Goal: Information Seeking & Learning: Learn about a topic

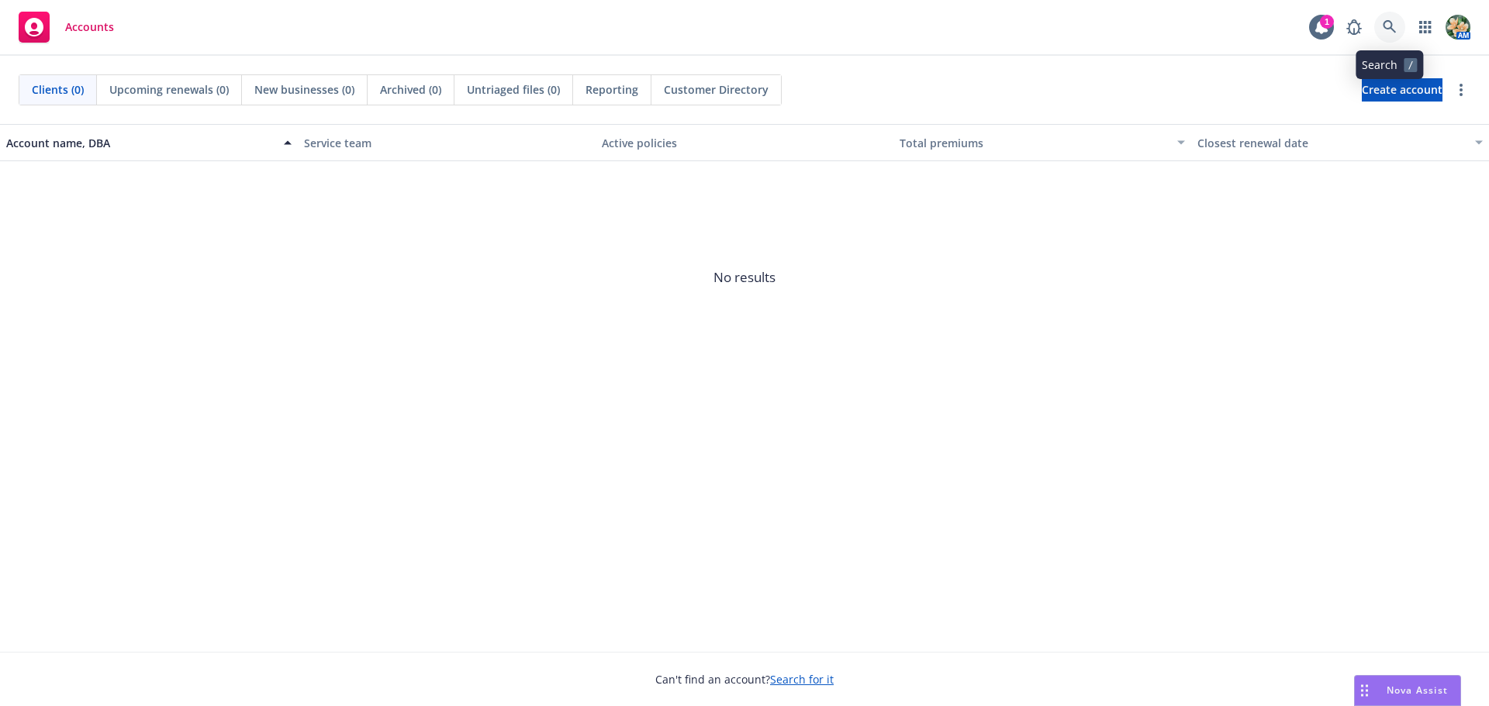
click at [1382, 20] on link at bounding box center [1389, 27] width 31 height 31
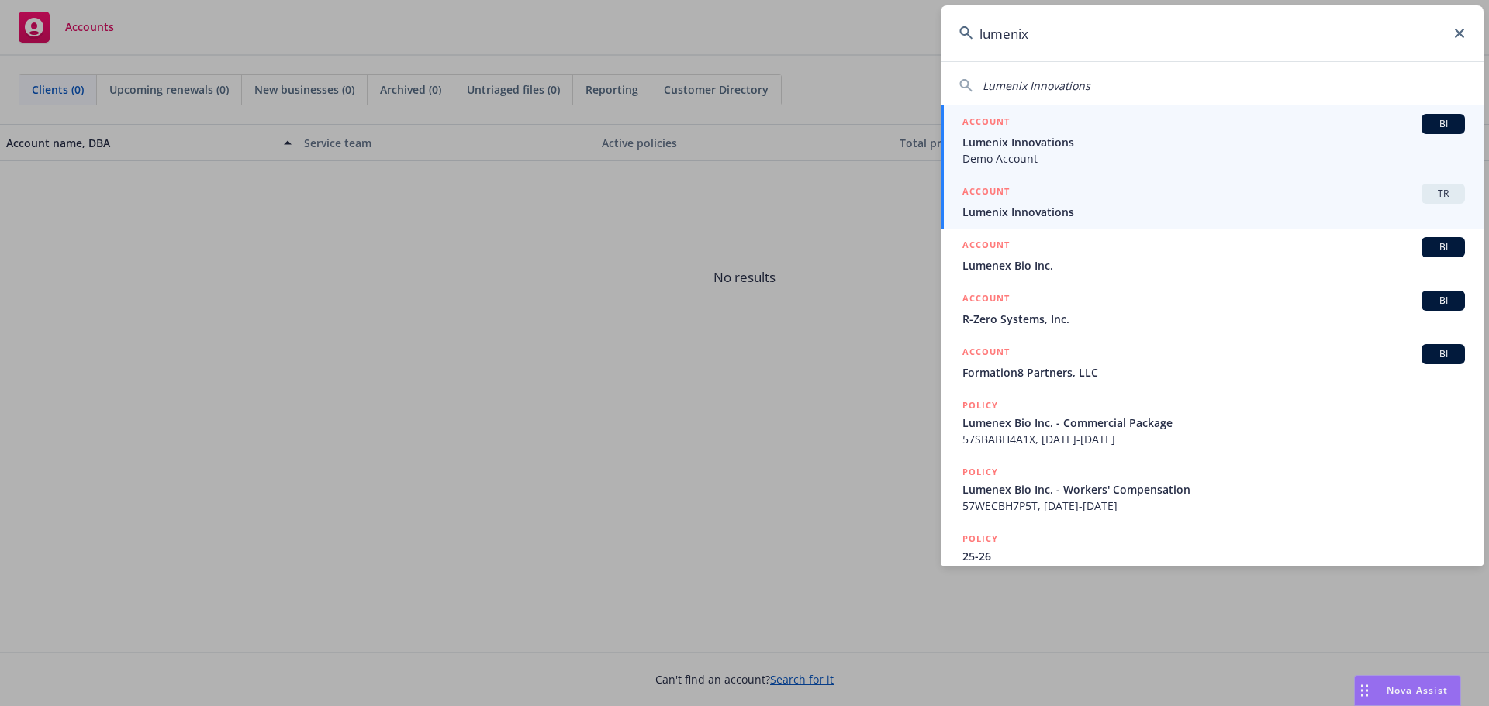
type input "lumenix"
click at [1039, 195] on div "ACCOUNT TR" at bounding box center [1213, 194] width 502 height 20
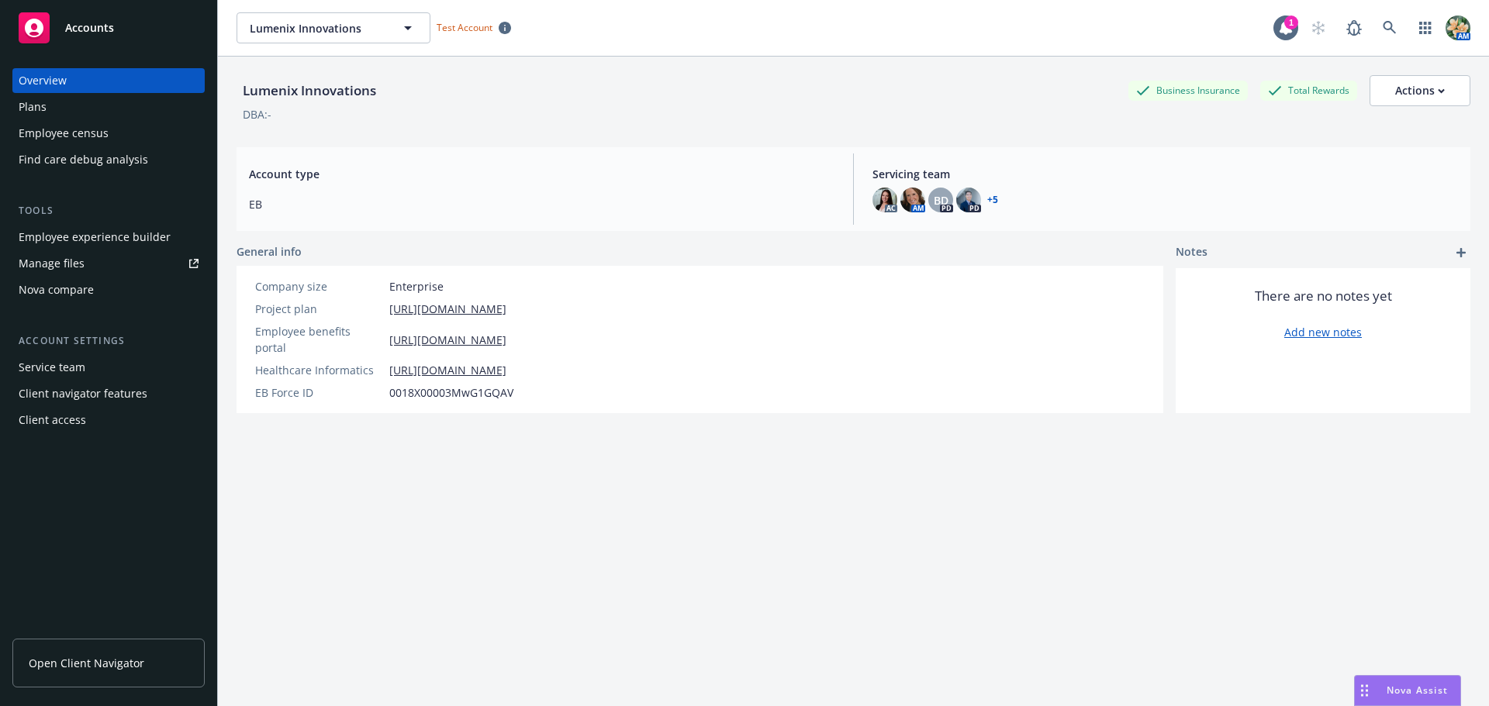
click at [37, 104] on div "Plans" at bounding box center [33, 107] width 28 height 25
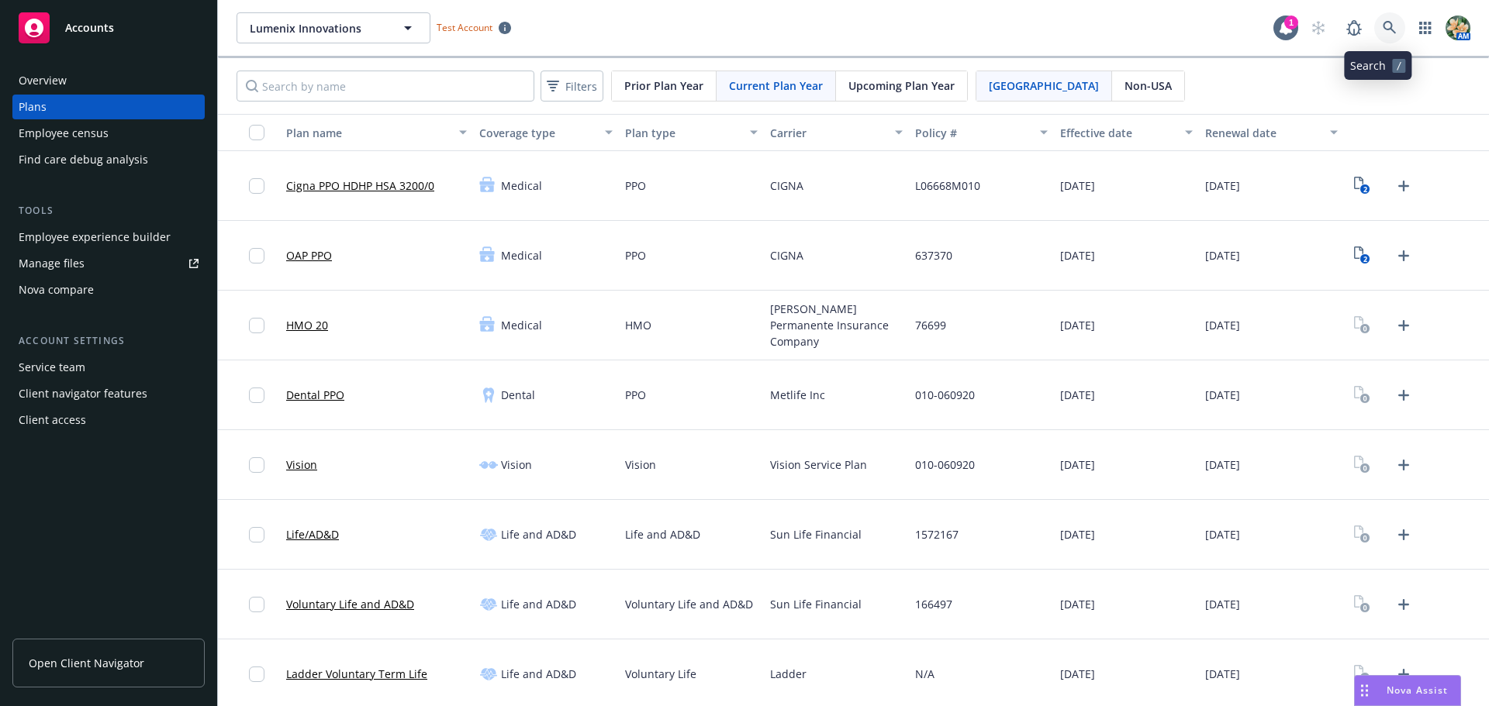
click at [1382, 33] on icon at bounding box center [1389, 28] width 14 height 14
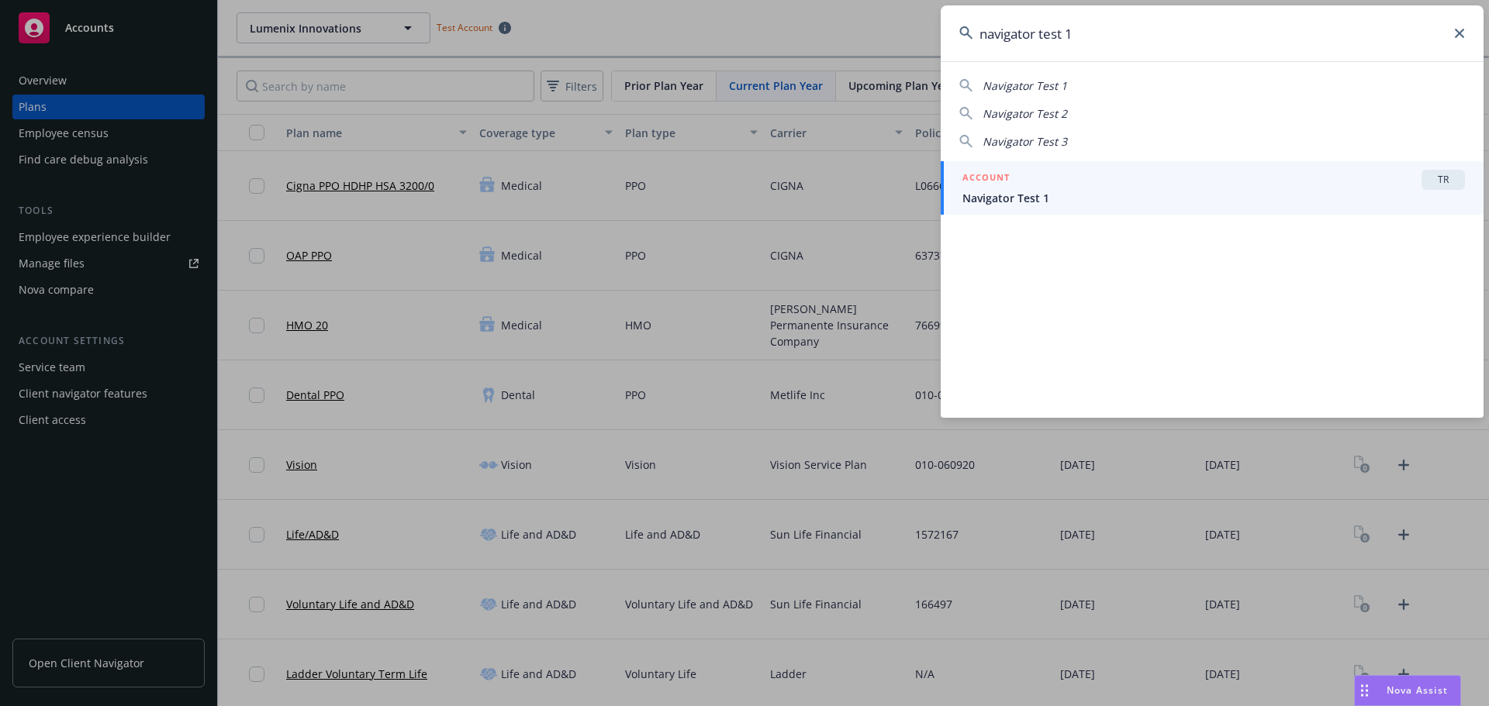
type input "navigator test 1"
click at [1177, 194] on span "Navigator Test 1" at bounding box center [1213, 198] width 502 height 16
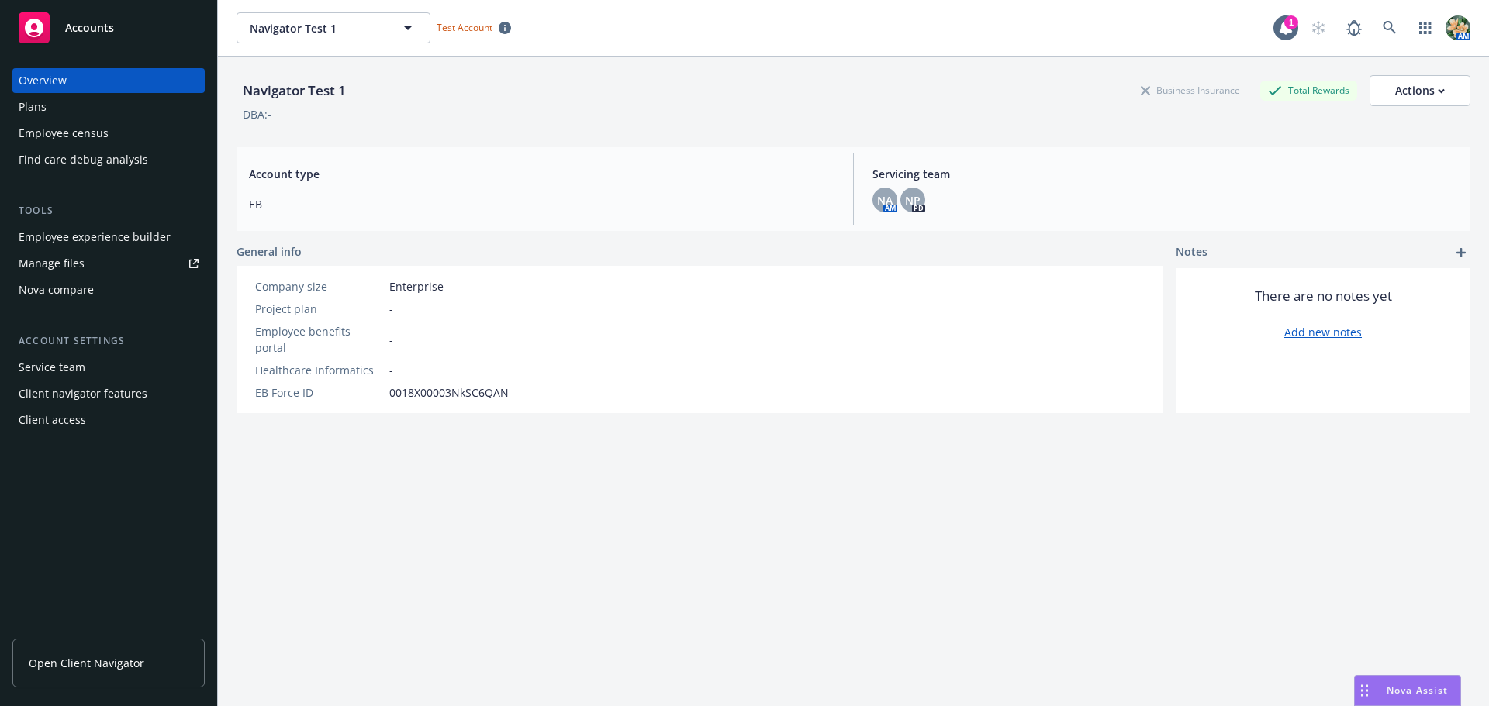
click at [74, 109] on div "Plans" at bounding box center [109, 107] width 180 height 25
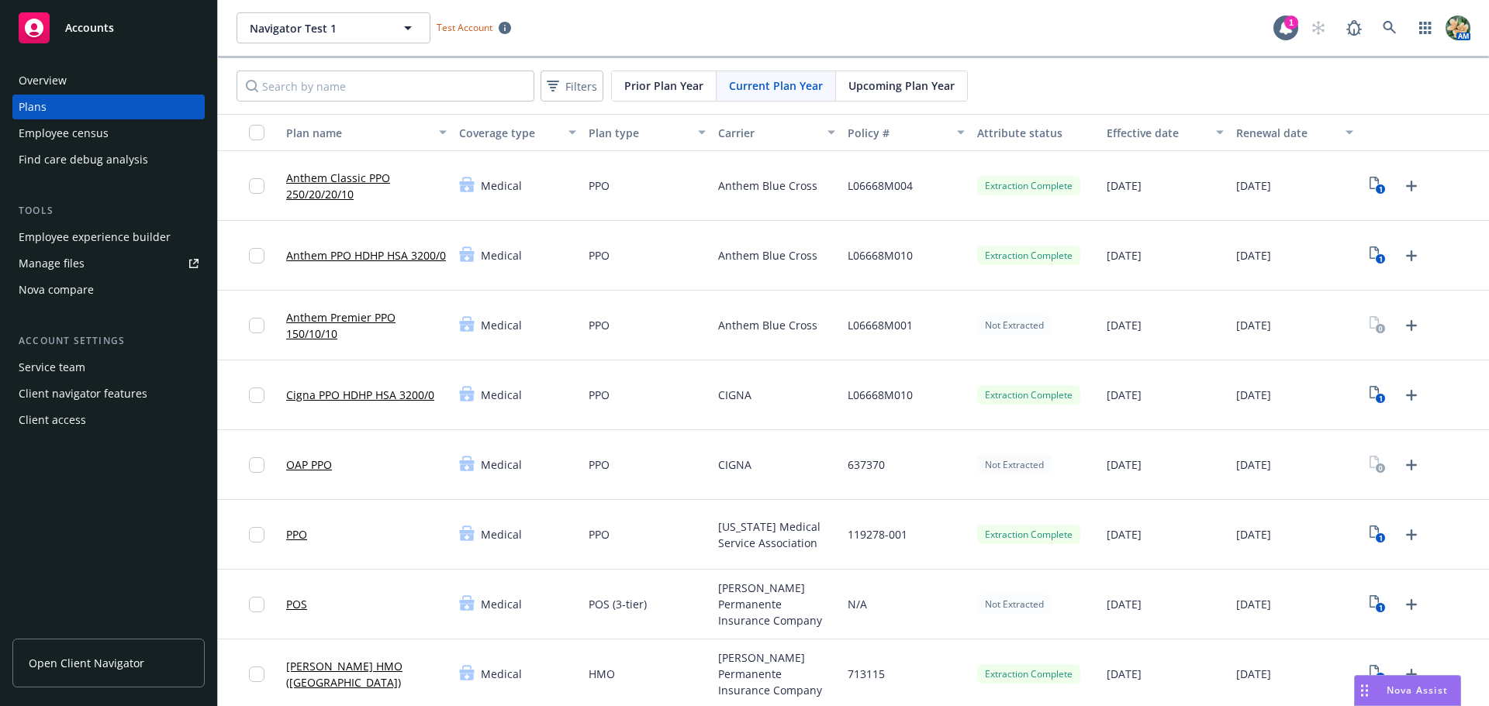
click at [328, 178] on link "Anthem Classic PPO 250/20/20/10" at bounding box center [366, 186] width 160 height 33
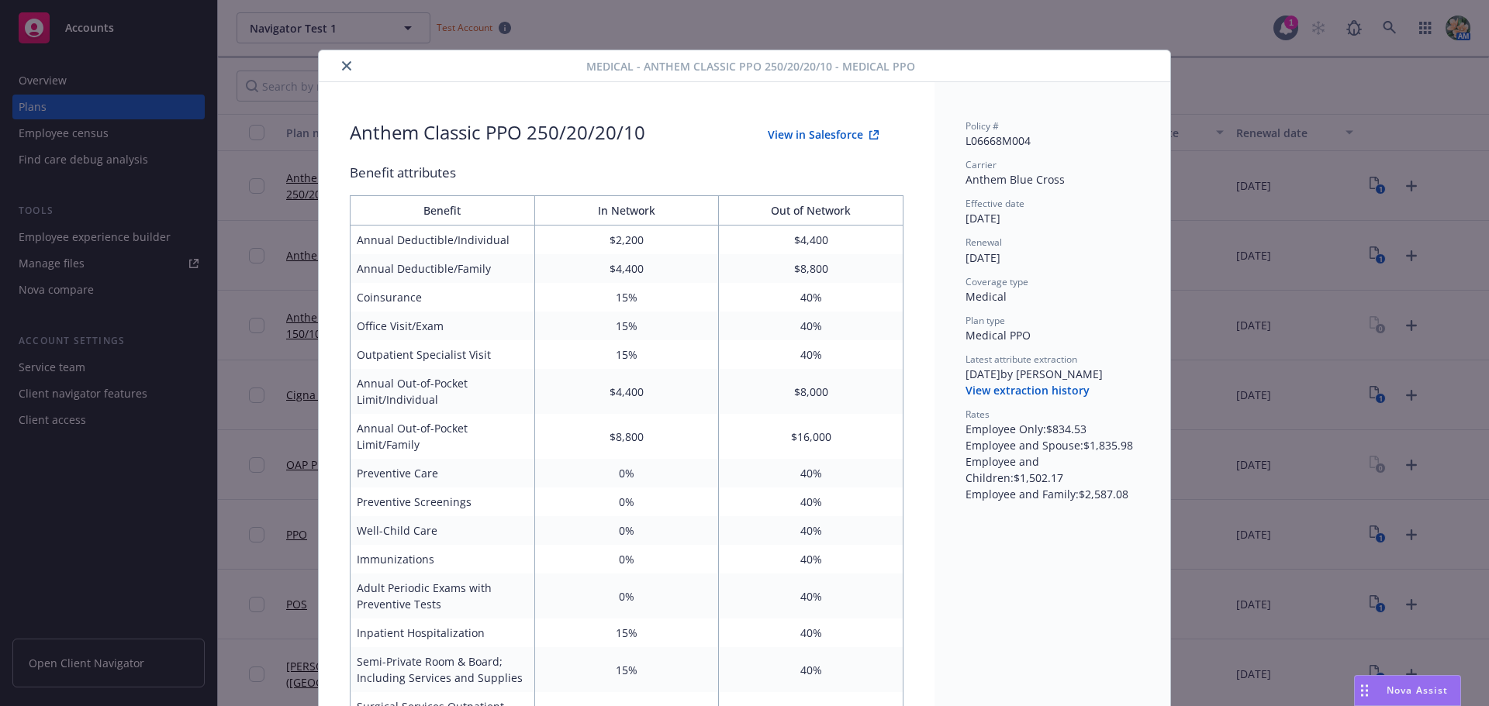
scroll to position [47, 0]
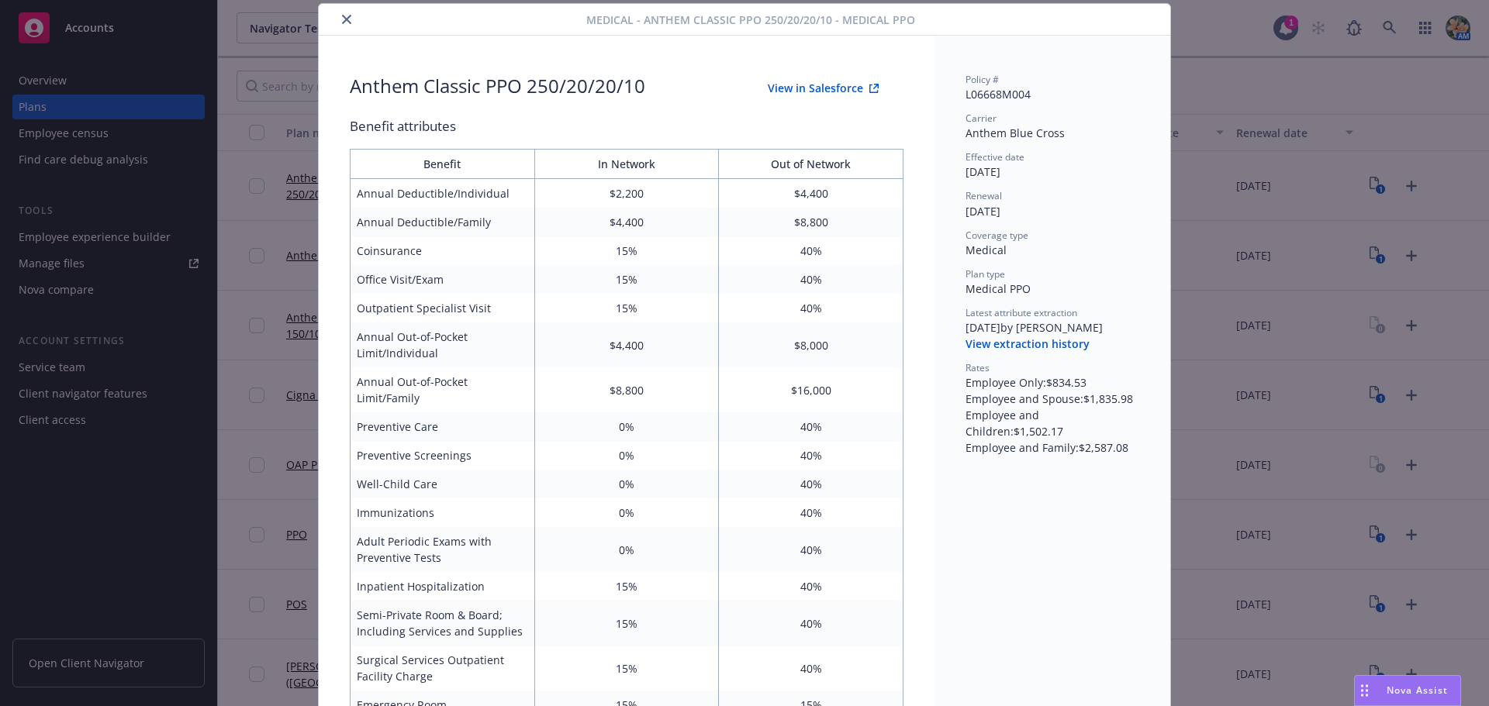
click at [1029, 347] on button "View extraction history" at bounding box center [1027, 344] width 124 height 16
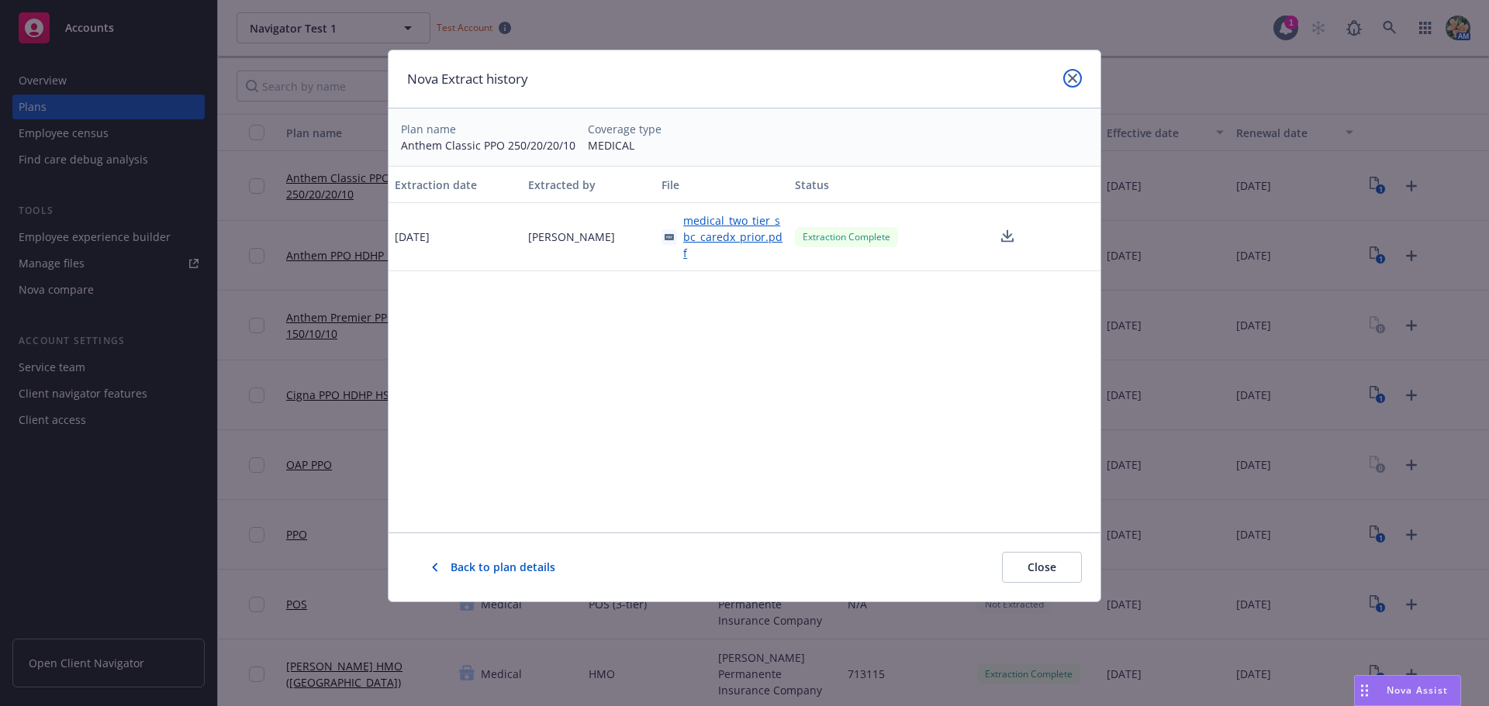
click at [1077, 71] on link "close" at bounding box center [1072, 78] width 19 height 19
